Goal: Task Accomplishment & Management: Use online tool/utility

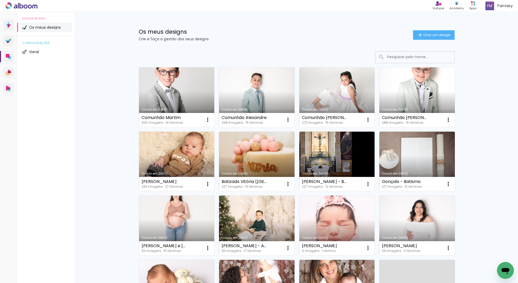
scroll to position [2, 0]
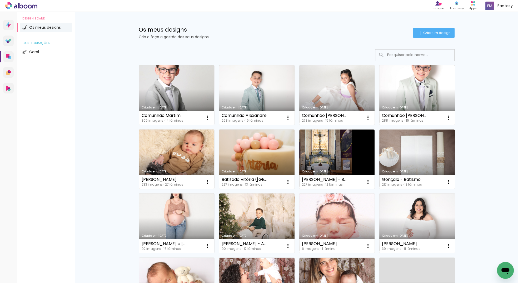
click at [177, 143] on link "Criado em 27/08/25" at bounding box center [177, 158] width 76 height 59
